Goal: Task Accomplishment & Management: Manage account settings

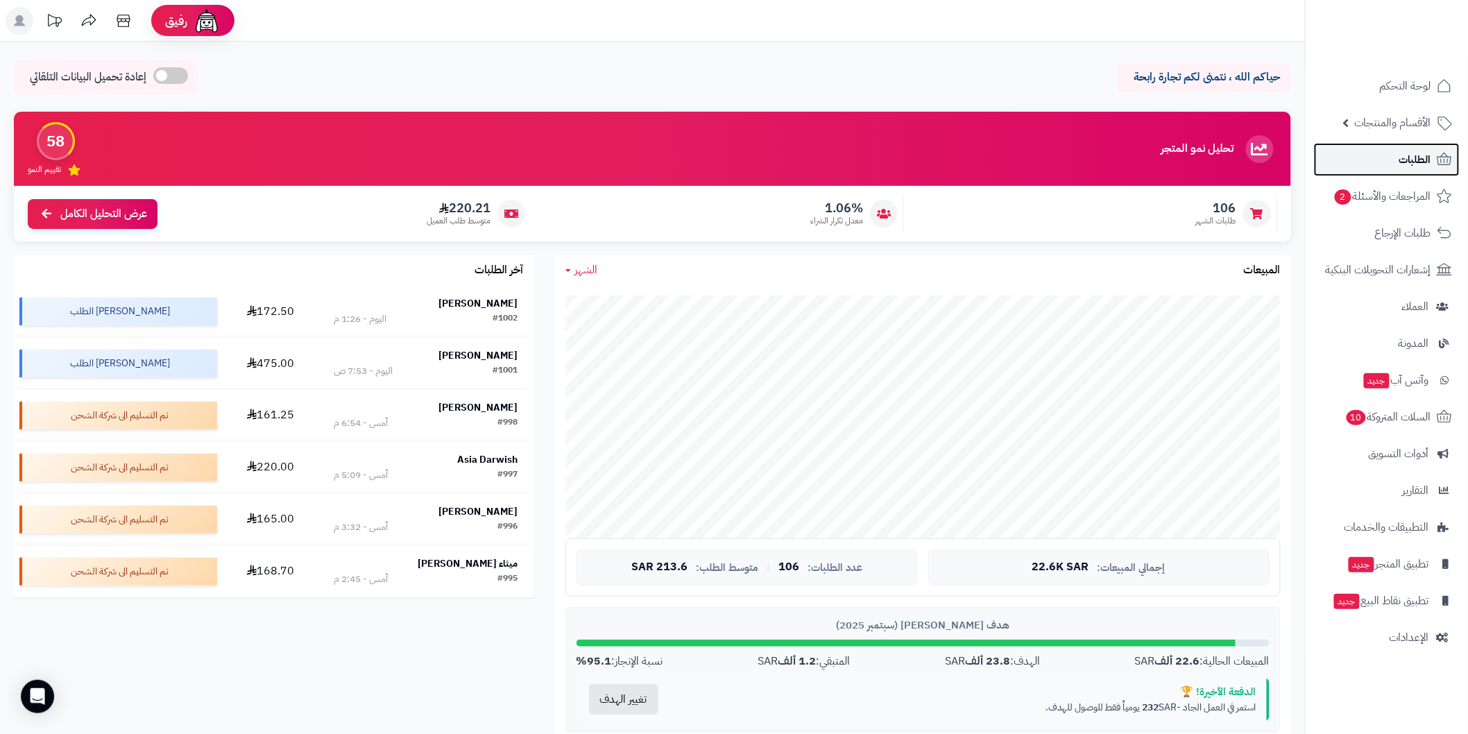
click at [1375, 172] on link "الطلبات" at bounding box center [1387, 159] width 146 height 33
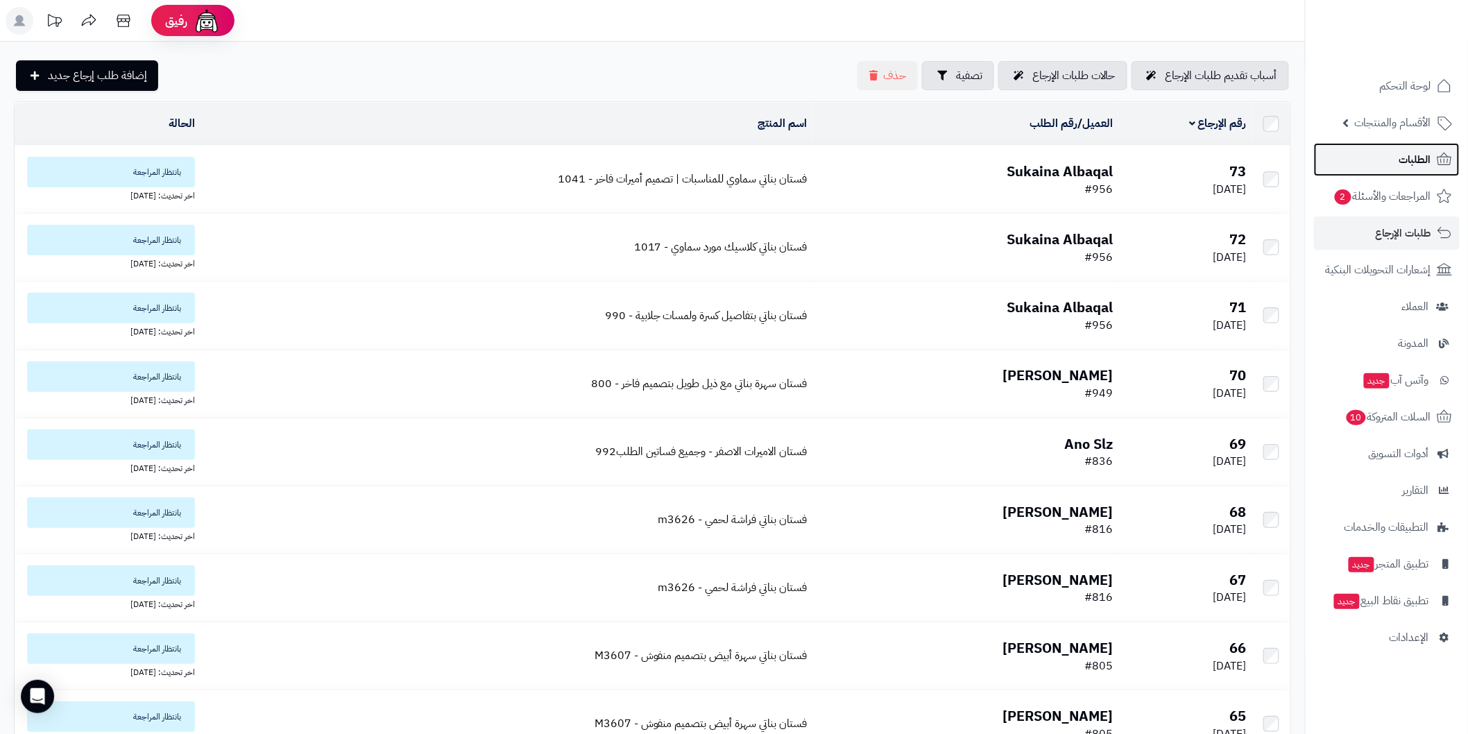
click at [1368, 163] on link "الطلبات" at bounding box center [1387, 159] width 146 height 33
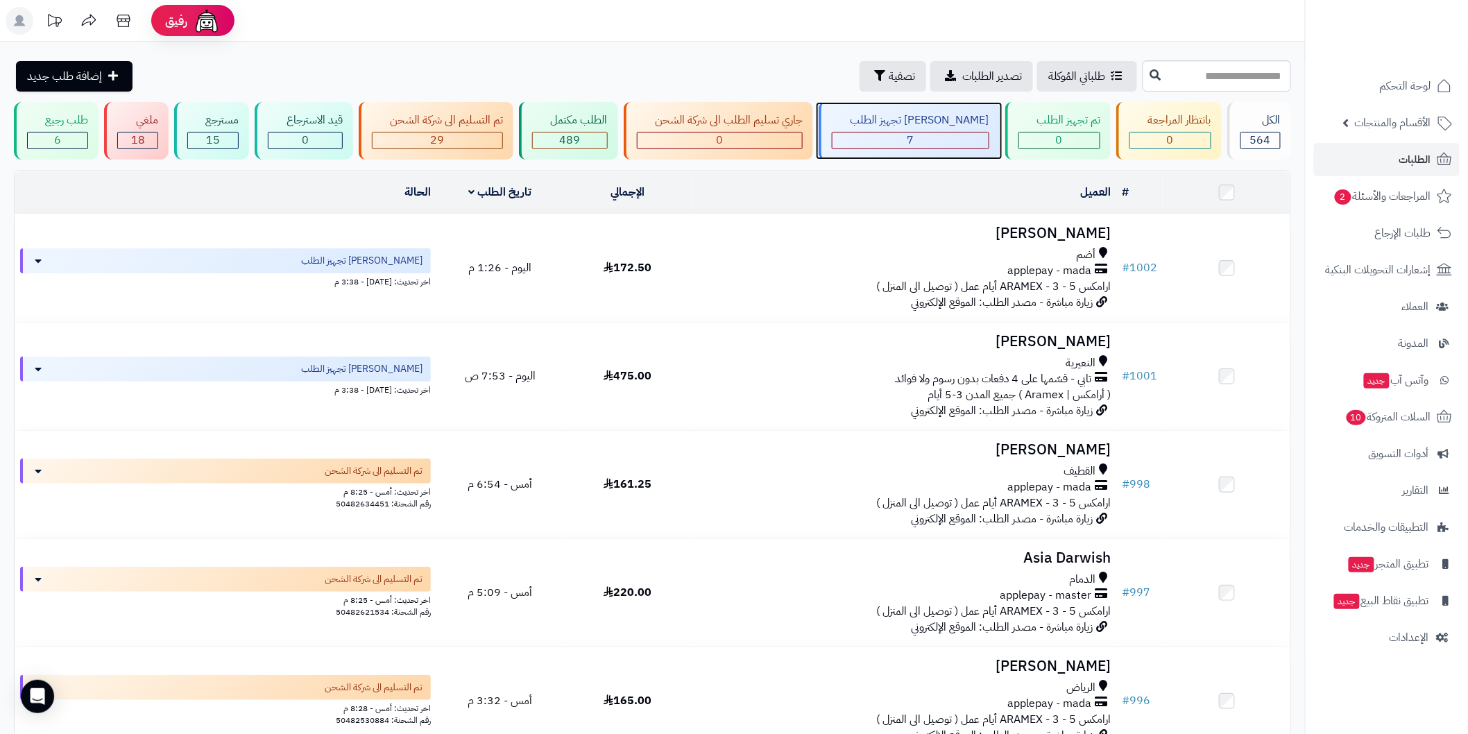
click at [944, 126] on div "[PERSON_NAME] تجهيز الطلب" at bounding box center [910, 120] width 157 height 16
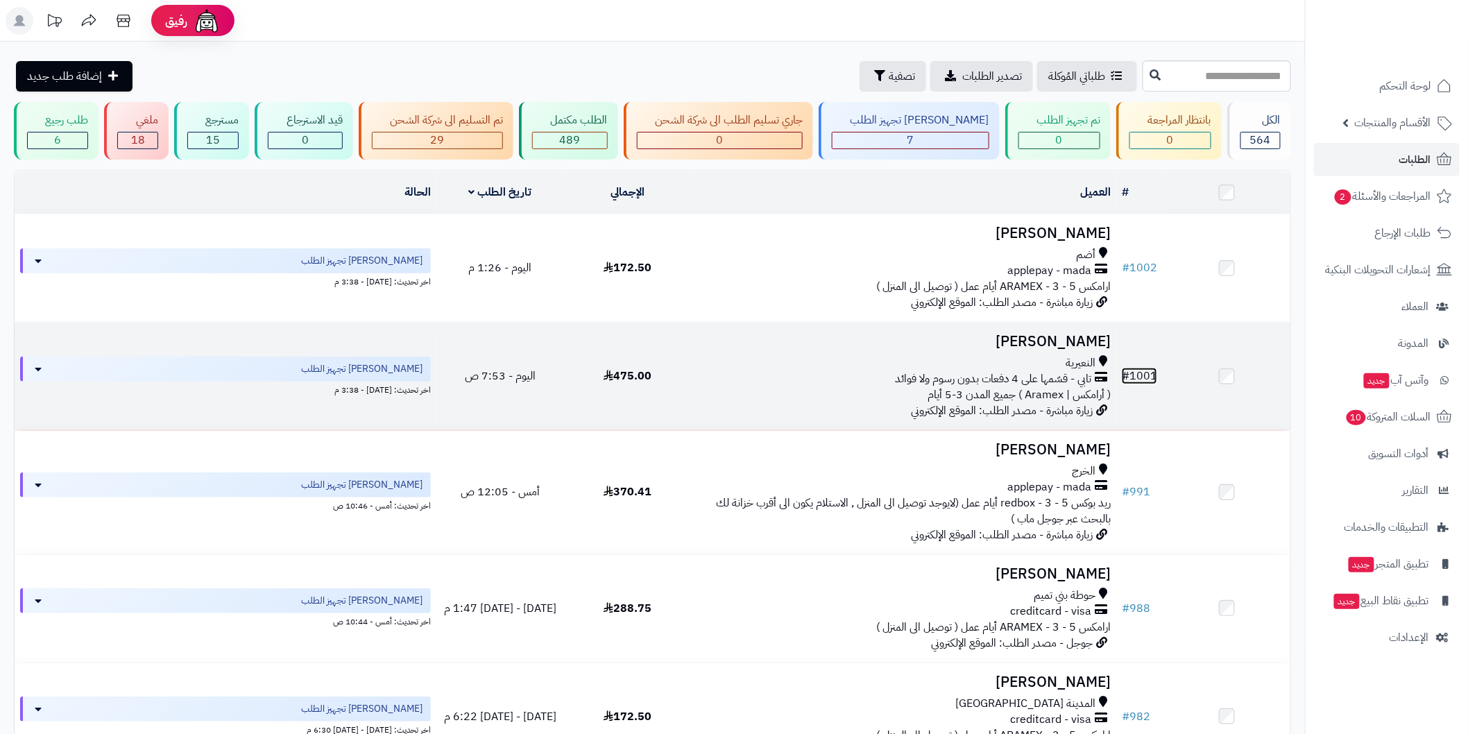
drag, startPoint x: 1149, startPoint y: 368, endPoint x: 1134, endPoint y: 369, distance: 14.6
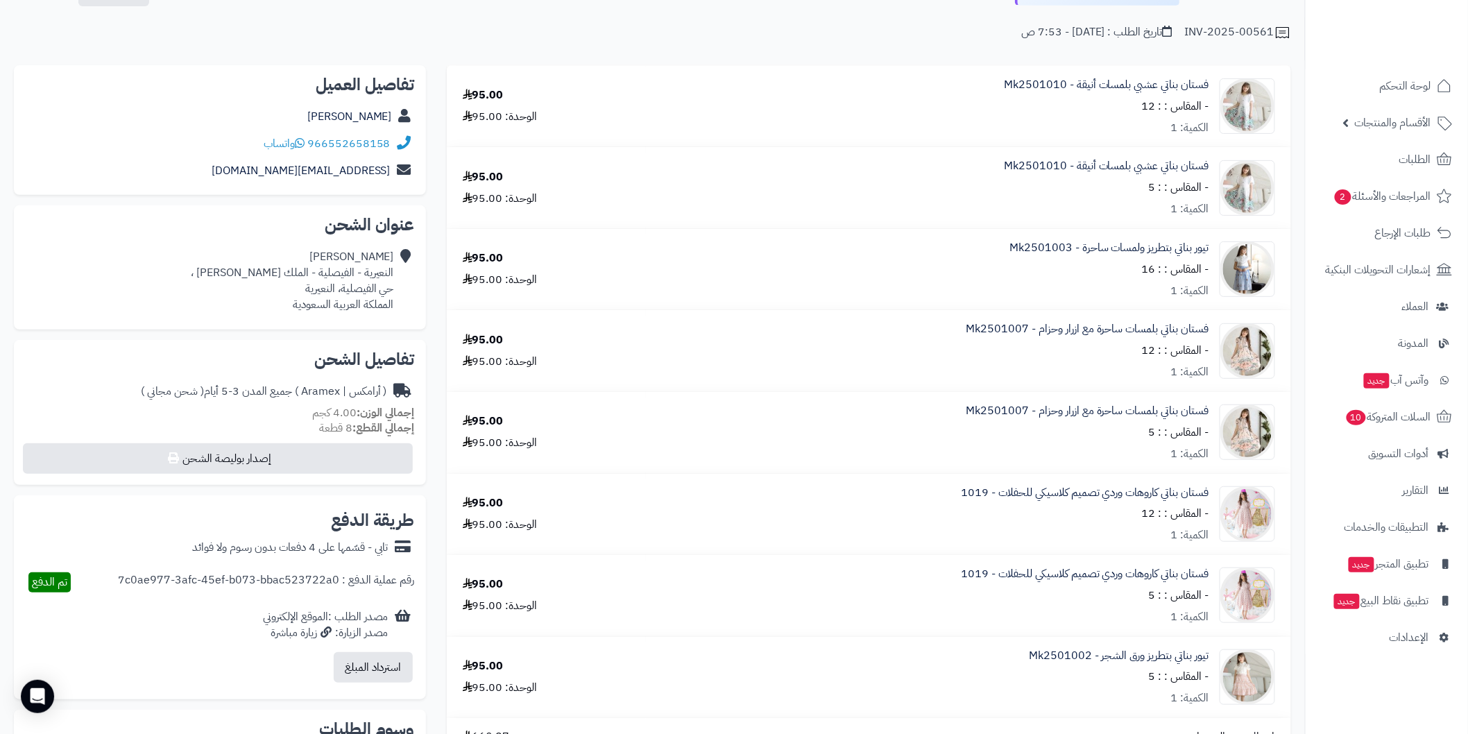
scroll to position [154, 0]
